Goal: Transaction & Acquisition: Purchase product/service

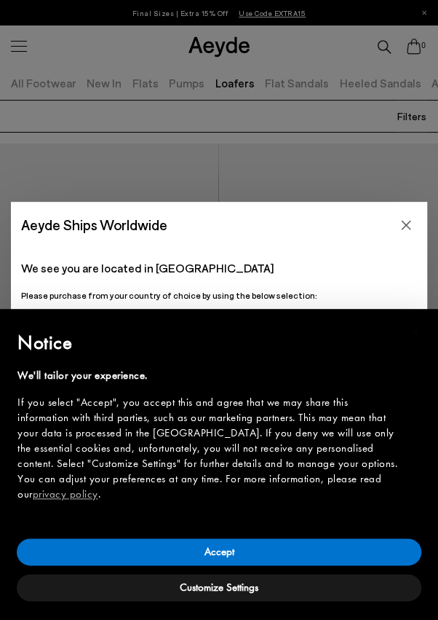
scroll to position [0, 7]
click at [408, 227] on icon "Close" at bounding box center [406, 224] width 9 height 9
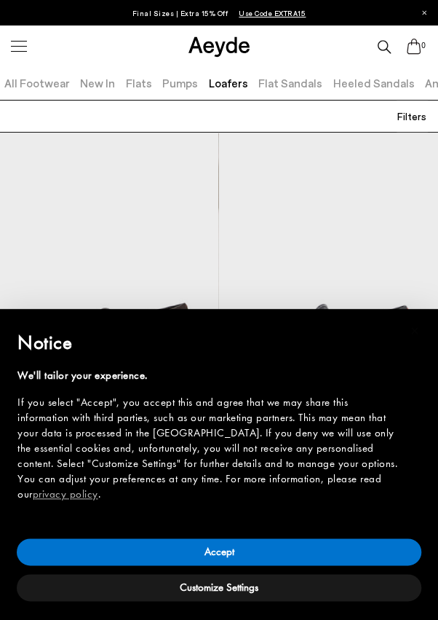
scroll to position [344, 0]
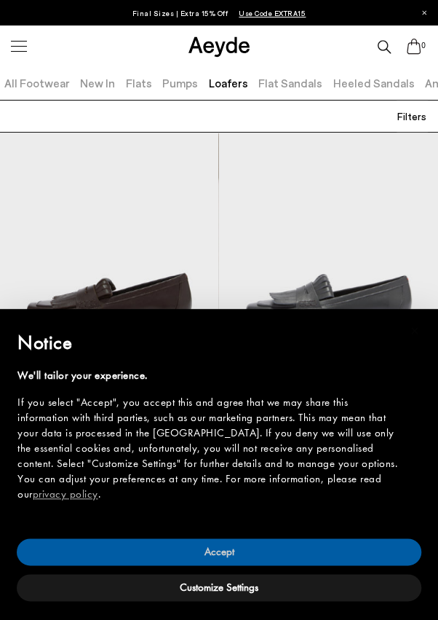
click at [230, 552] on button "Accept" at bounding box center [219, 551] width 405 height 27
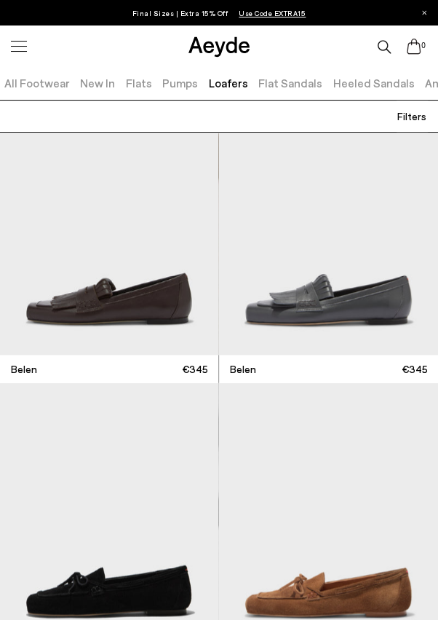
click at [133, 298] on img at bounding box center [109, 222] width 218 height 264
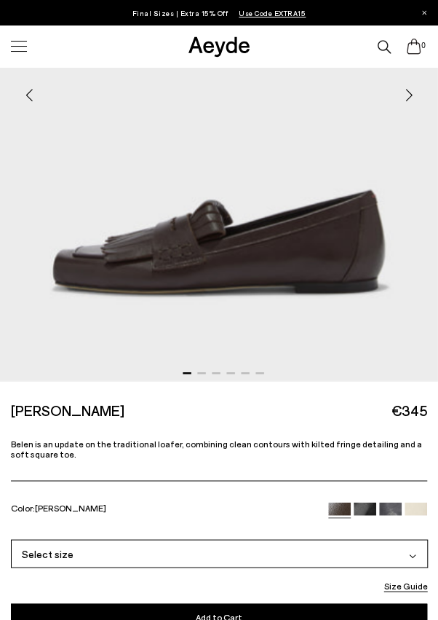
scroll to position [312, 0]
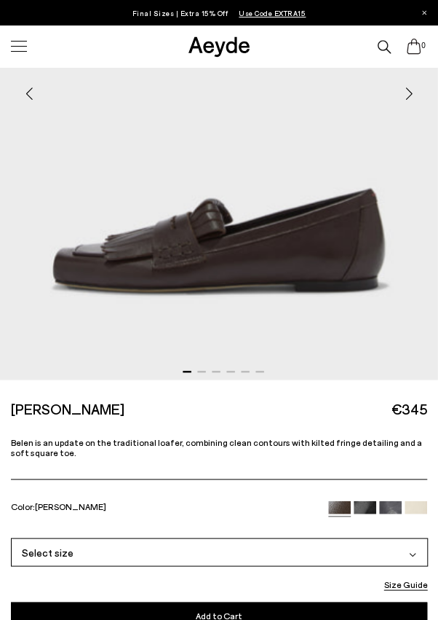
click at [420, 555] on div "Select size" at bounding box center [219, 551] width 417 height 28
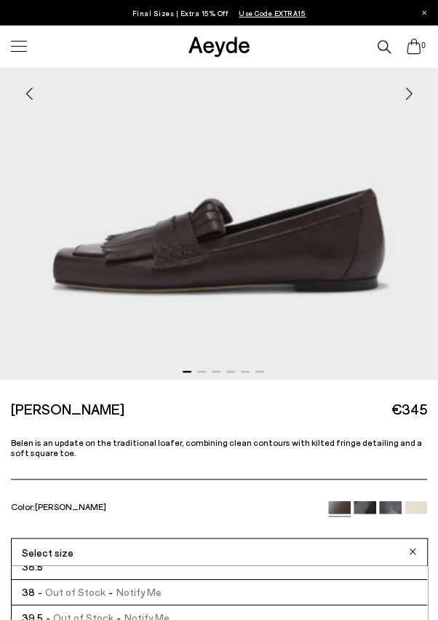
scroll to position [331, 0]
